Goal: Information Seeking & Learning: Learn about a topic

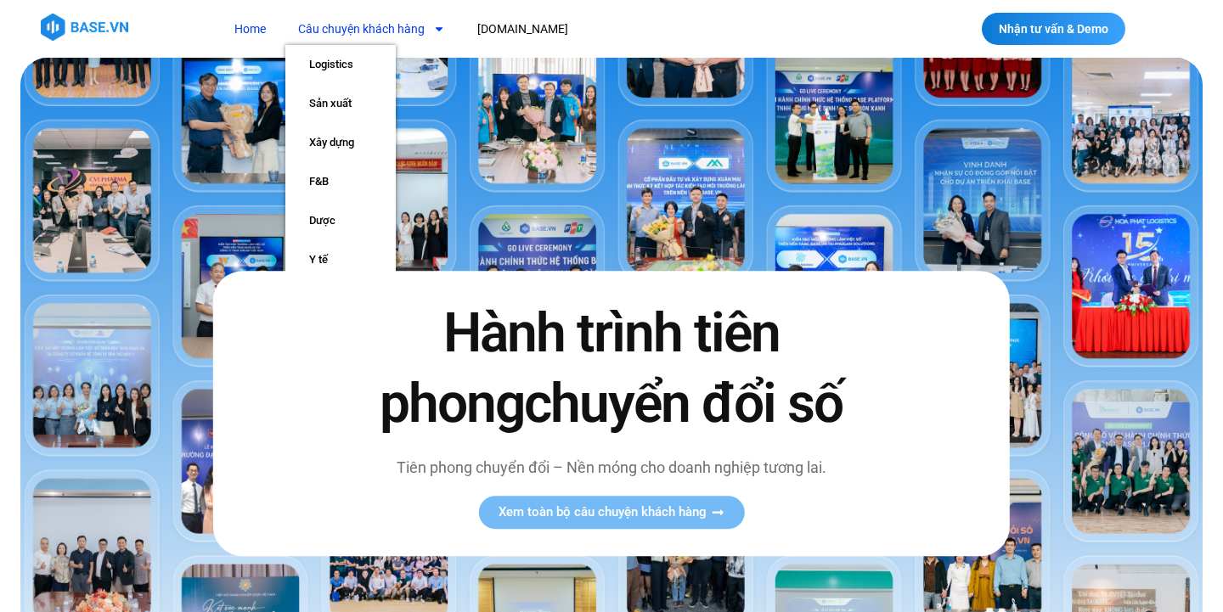
click at [382, 19] on link "Câu chuyện khách hàng" at bounding box center [371, 29] width 172 height 31
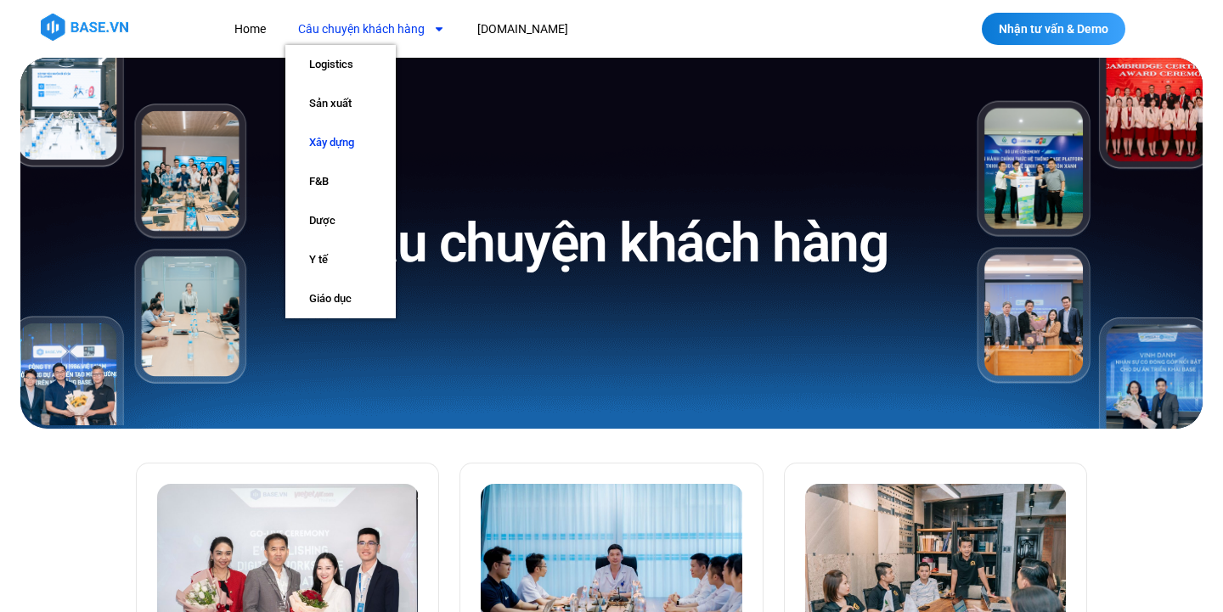
click at [355, 151] on link "Xây dựng" at bounding box center [340, 142] width 110 height 39
